Goal: Find contact information: Find phone

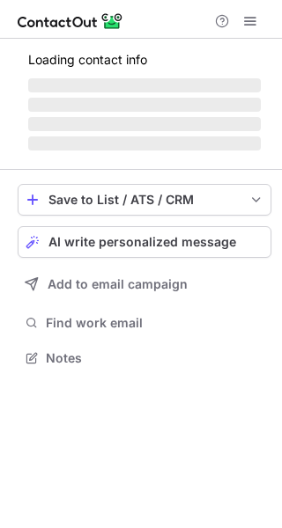
scroll to position [384, 282]
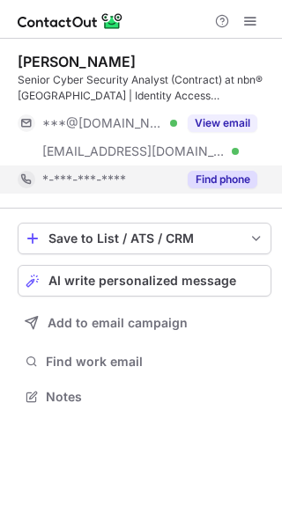
click at [216, 180] on button "Find phone" at bounding box center [222, 180] width 70 height 18
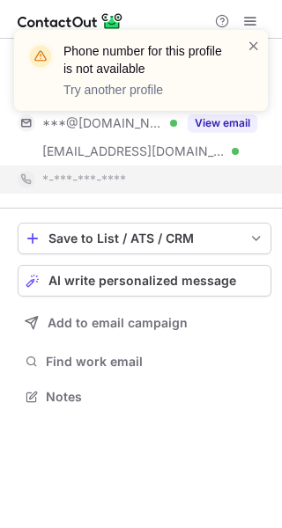
click at [260, 47] on div "Phone number for this profile is not available Try another profile" at bounding box center [140, 70] width 253 height 81
click at [253, 46] on span at bounding box center [253, 46] width 14 height 18
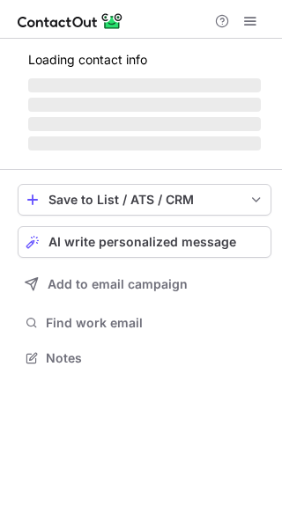
scroll to position [384, 282]
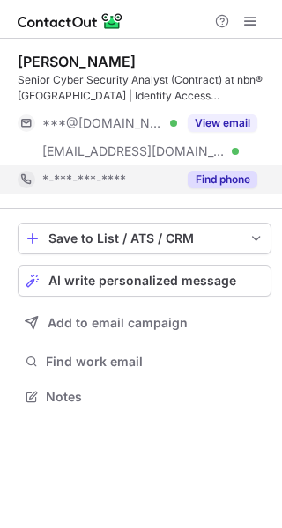
click at [230, 186] on button "Find phone" at bounding box center [222, 180] width 70 height 18
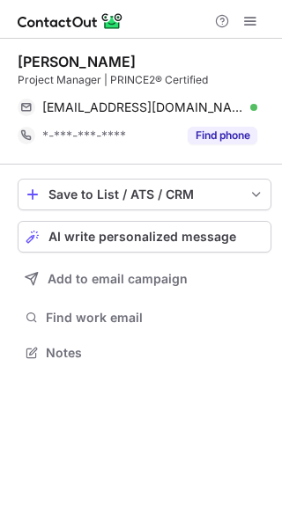
scroll to position [340, 282]
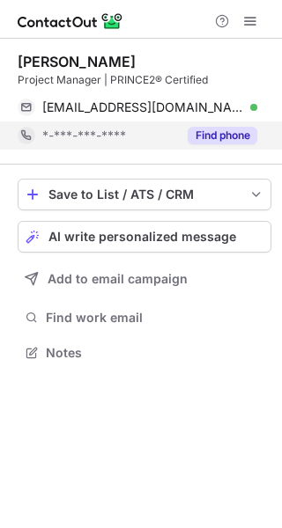
click at [240, 133] on button "Find phone" at bounding box center [222, 136] width 70 height 18
click at [238, 134] on button "Find phone" at bounding box center [222, 136] width 70 height 18
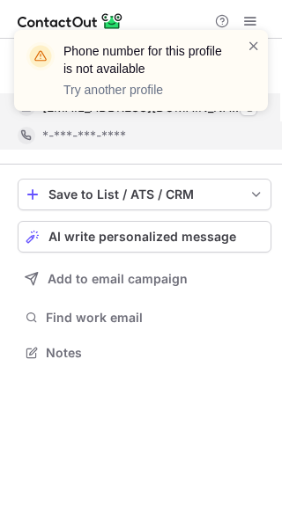
click at [246, 108] on div "Phone number for this profile is not available Try another profile" at bounding box center [141, 77] width 282 height 130
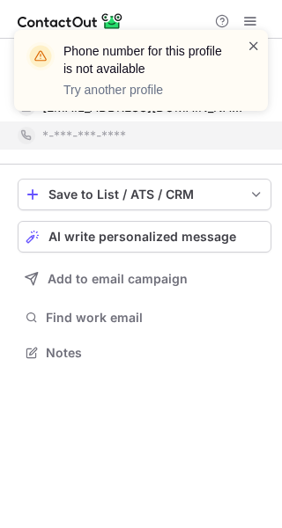
click at [251, 48] on span at bounding box center [253, 46] width 14 height 18
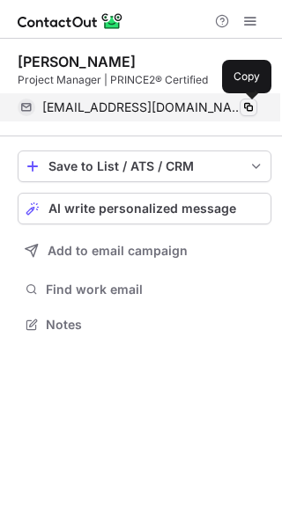
scroll to position [312, 282]
click at [253, 106] on span at bounding box center [248, 107] width 14 height 14
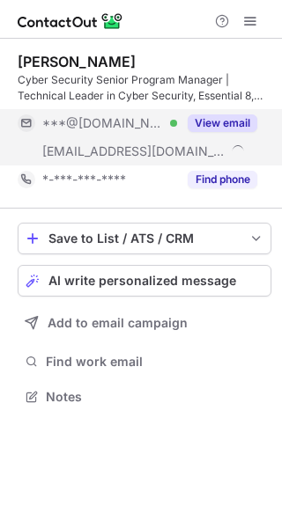
scroll to position [384, 282]
click at [210, 124] on button "View email" at bounding box center [222, 123] width 70 height 18
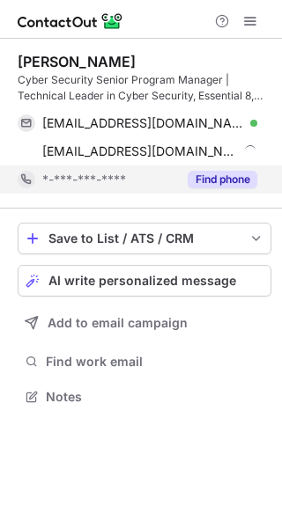
click at [206, 172] on button "Find phone" at bounding box center [222, 180] width 70 height 18
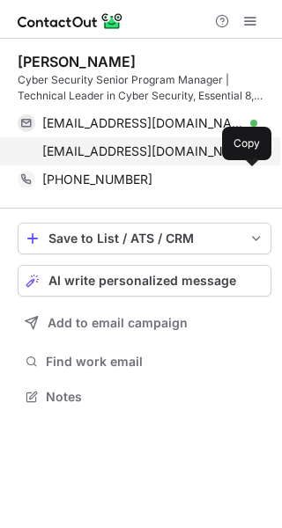
scroll to position [384, 282]
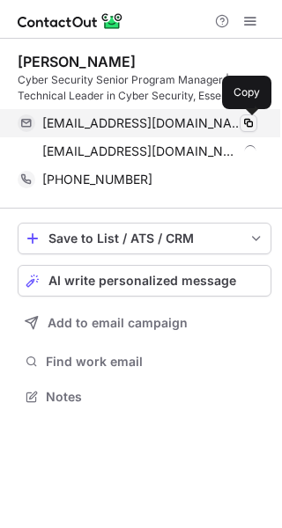
click at [254, 128] on span at bounding box center [248, 123] width 14 height 14
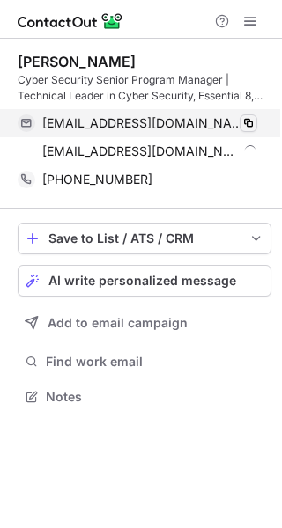
scroll to position [384, 282]
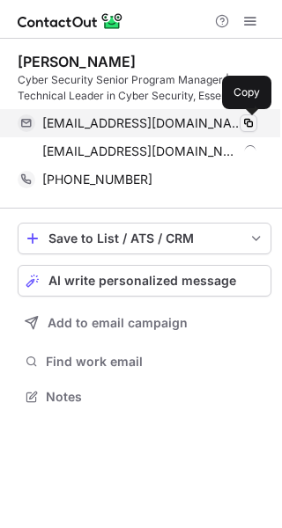
click at [241, 121] on span at bounding box center [248, 123] width 14 height 14
click at [242, 122] on span at bounding box center [248, 123] width 14 height 14
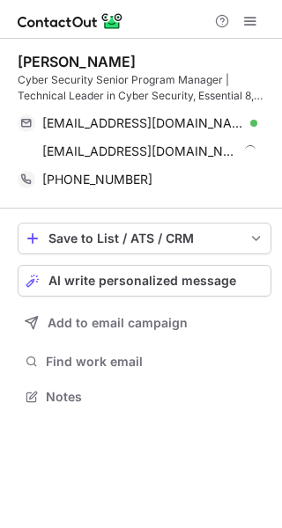
scroll to position [384, 282]
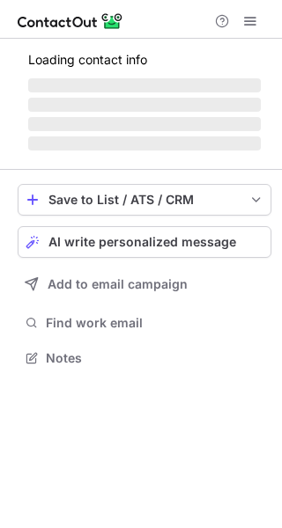
scroll to position [9, 9]
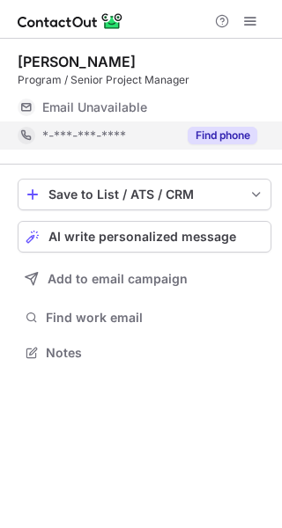
click at [219, 133] on button "Find phone" at bounding box center [222, 136] width 70 height 18
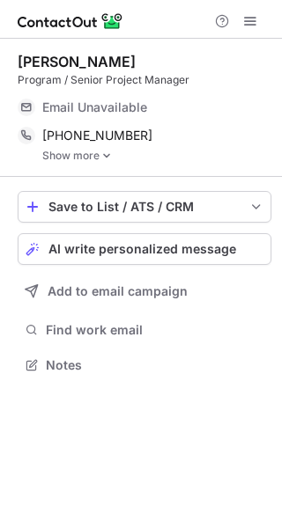
scroll to position [352, 282]
click at [96, 161] on link "Show more" at bounding box center [156, 156] width 229 height 12
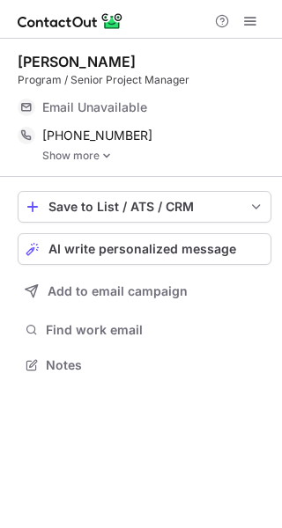
scroll to position [352, 282]
click at [65, 158] on link "Show more" at bounding box center [156, 156] width 229 height 12
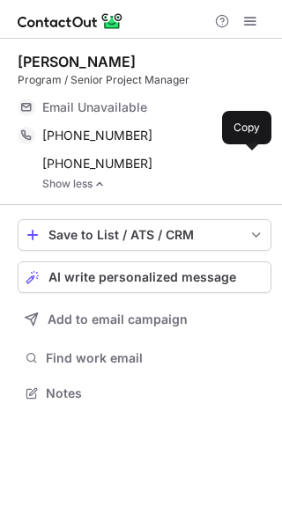
scroll to position [380, 282]
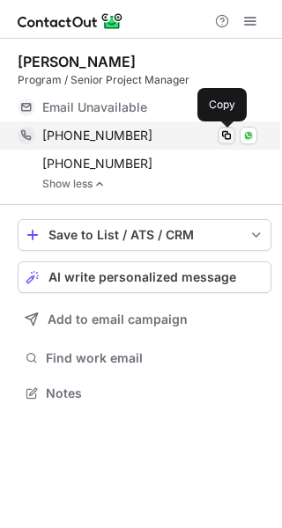
click at [223, 136] on span at bounding box center [226, 135] width 14 height 14
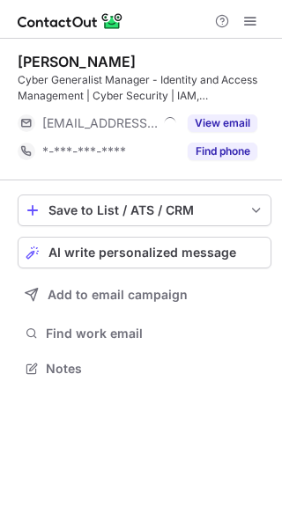
scroll to position [356, 282]
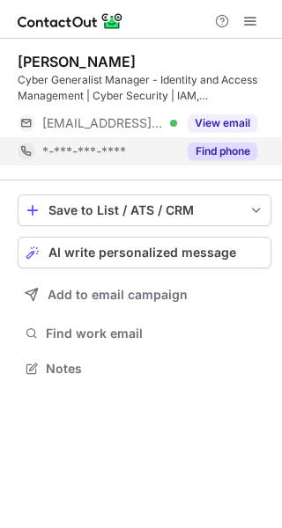
click at [233, 143] on button "Find phone" at bounding box center [222, 152] width 70 height 18
